Goal: Task Accomplishment & Management: Manage account settings

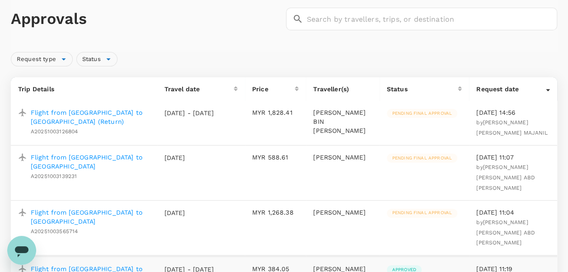
click at [90, 208] on p "Flight from [GEOGRAPHIC_DATA] to [GEOGRAPHIC_DATA]" at bounding box center [90, 217] width 119 height 18
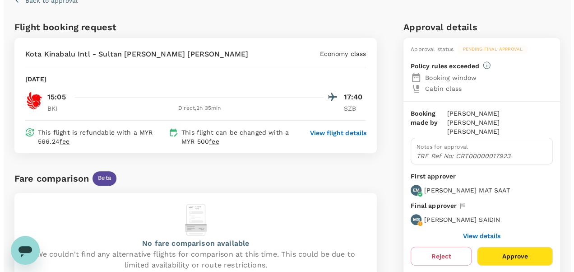
scroll to position [90, 0]
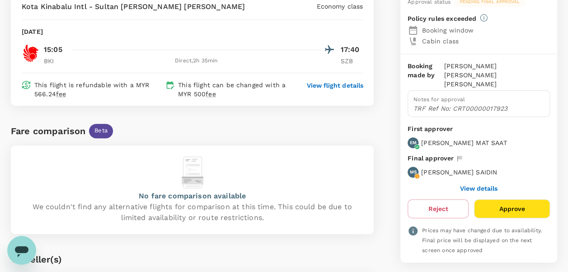
click at [507, 202] on button "Approve" at bounding box center [512, 208] width 76 height 19
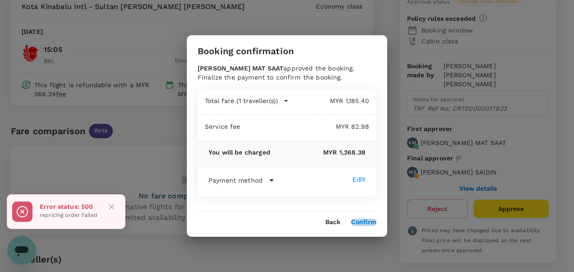
click at [367, 225] on button "Confirm" at bounding box center [363, 222] width 25 height 7
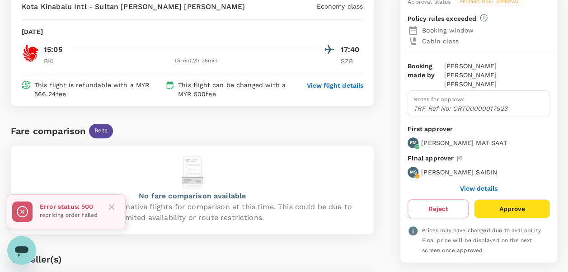
click at [506, 202] on button "Approve" at bounding box center [512, 208] width 76 height 19
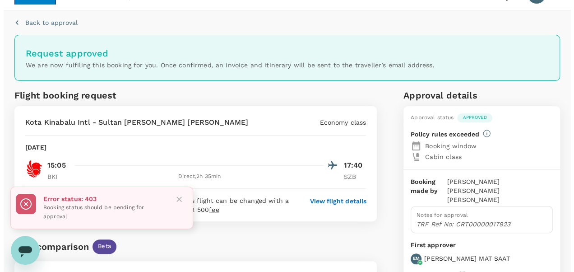
scroll to position [0, 0]
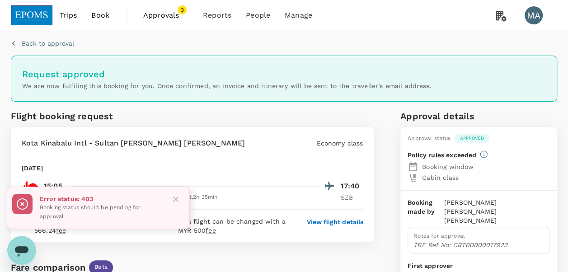
click at [161, 15] on span "Approvals" at bounding box center [165, 15] width 45 height 11
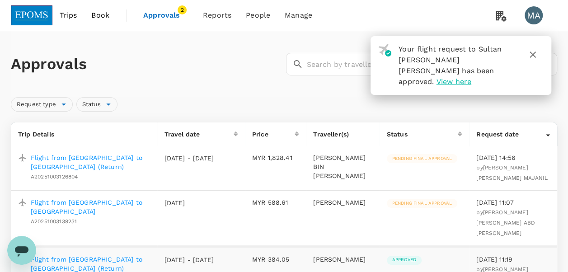
click at [533, 50] on icon "button" at bounding box center [532, 54] width 11 height 11
click at [96, 195] on div "Flight from Kuala Lumpur to Kota Kinabalu A20251003139231" at bounding box center [88, 210] width 123 height 32
click at [96, 198] on p "Flight from [GEOGRAPHIC_DATA] to [GEOGRAPHIC_DATA]" at bounding box center [90, 207] width 119 height 18
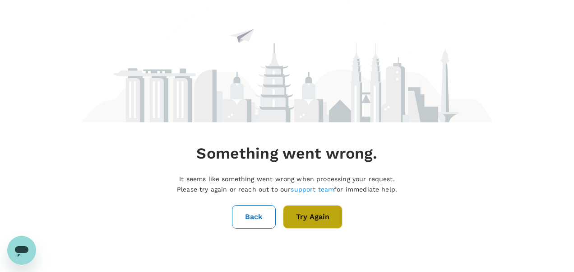
click at [307, 213] on button "Try Again" at bounding box center [313, 216] width 60 height 23
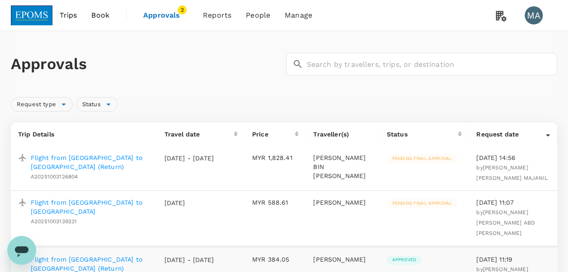
click at [62, 201] on p "Flight from [GEOGRAPHIC_DATA] to [GEOGRAPHIC_DATA]" at bounding box center [90, 207] width 119 height 18
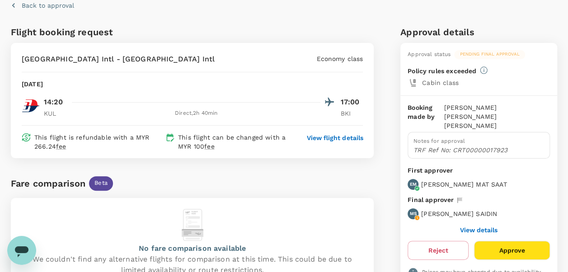
scroll to position [90, 0]
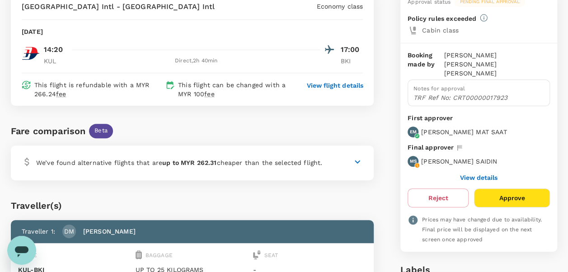
click at [501, 191] on button "Approve" at bounding box center [512, 197] width 76 height 19
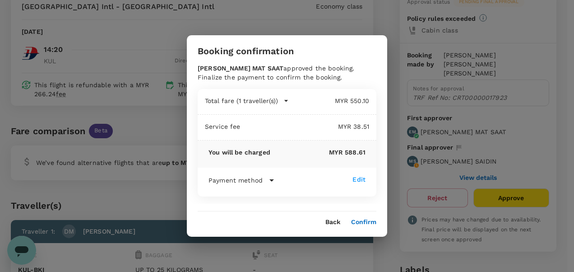
click at [367, 219] on button "Confirm" at bounding box center [363, 222] width 25 height 7
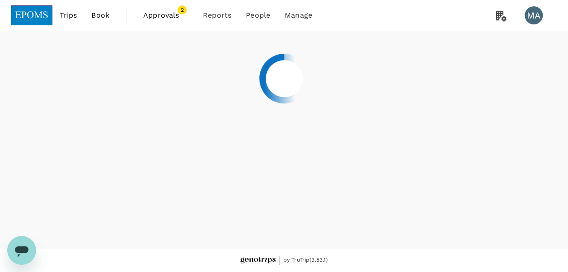
scroll to position [0, 0]
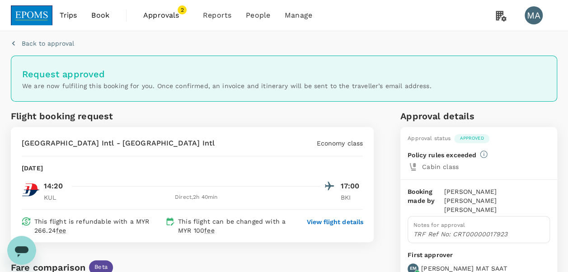
click at [149, 4] on link "Approvals 2" at bounding box center [166, 15] width 60 height 31
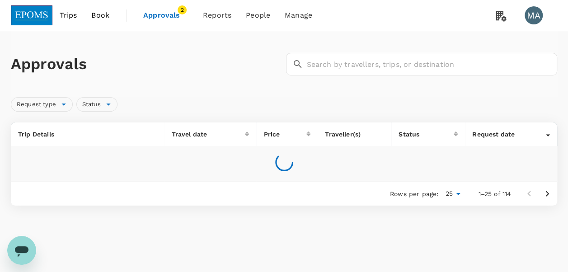
click at [147, 11] on span "Approvals" at bounding box center [165, 15] width 45 height 11
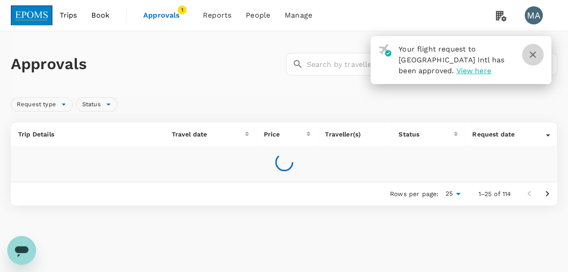
click at [537, 54] on icon "button" at bounding box center [532, 54] width 11 height 11
click at [533, 57] on icon "button" at bounding box center [532, 54] width 11 height 11
click at [539, 56] on button "button" at bounding box center [533, 55] width 22 height 22
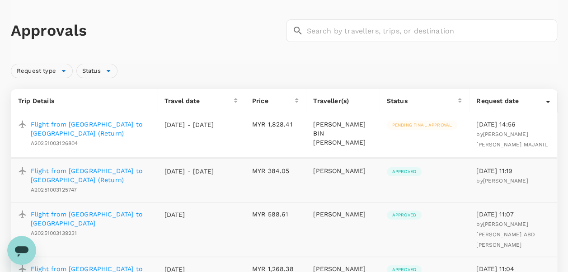
scroll to position [90, 0]
